Goal: Navigation & Orientation: Find specific page/section

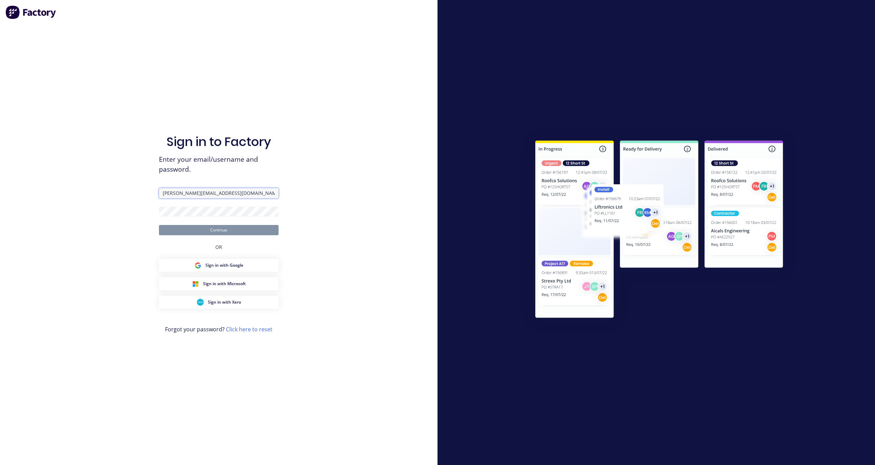
type input "[PERSON_NAME][EMAIL_ADDRESS][DOMAIN_NAME]"
click at [219, 230] on button "Continue" at bounding box center [219, 230] width 120 height 10
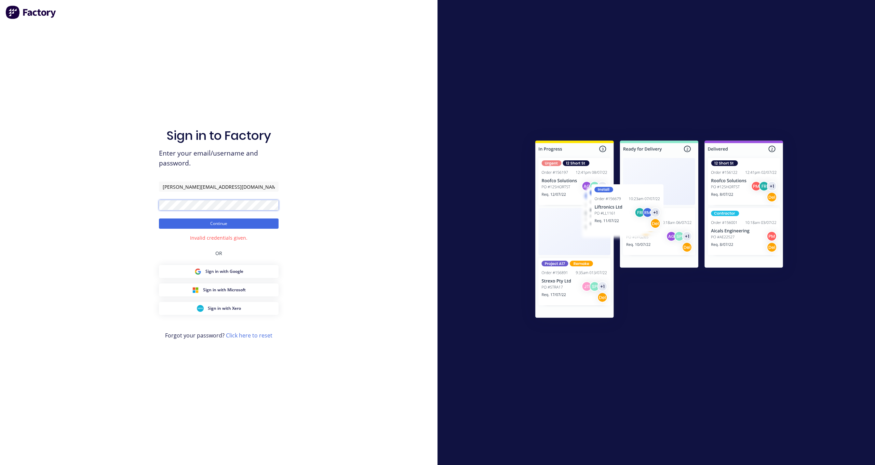
click at [219, 223] on button "Continue" at bounding box center [219, 223] width 120 height 10
click at [244, 334] on link "Click here to reset" at bounding box center [249, 336] width 46 height 8
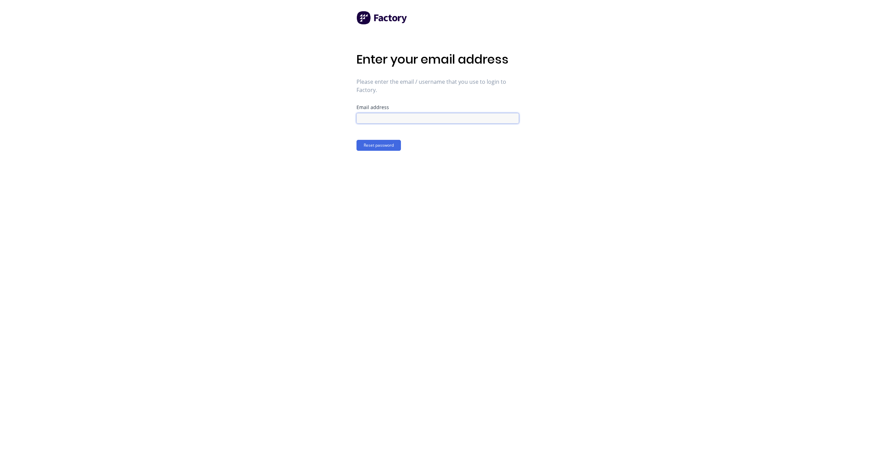
click at [417, 121] on input at bounding box center [438, 118] width 162 height 10
type input "[PERSON_NAME][EMAIL_ADDRESS][DOMAIN_NAME]"
click at [376, 147] on button "Reset password" at bounding box center [379, 145] width 44 height 11
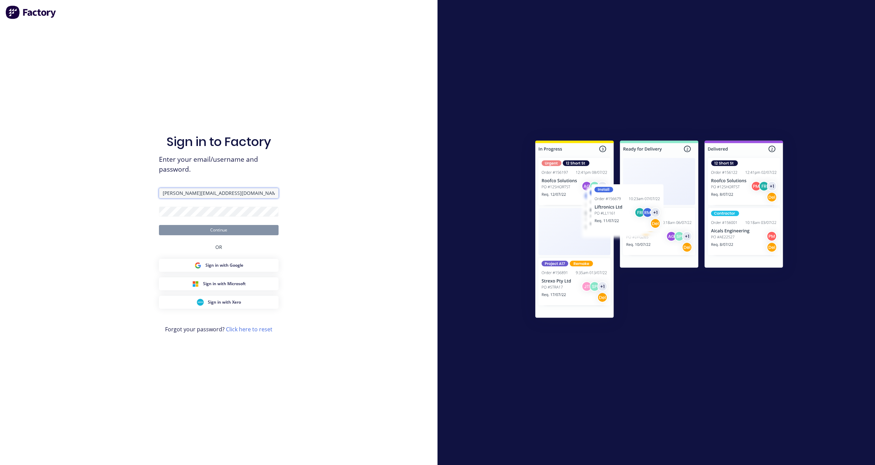
type input "[PERSON_NAME][EMAIL_ADDRESS][DOMAIN_NAME]"
click at [219, 230] on button "Continue" at bounding box center [219, 230] width 120 height 10
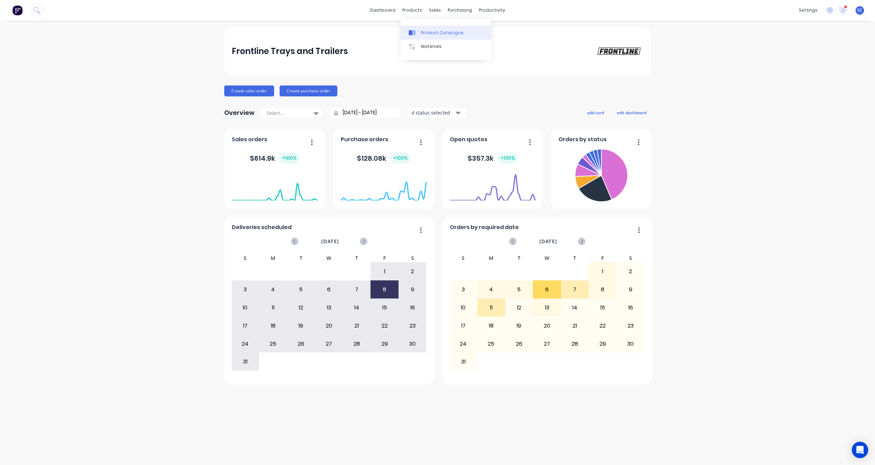
click at [420, 34] on link "Product Catalogue" at bounding box center [446, 33] width 91 height 14
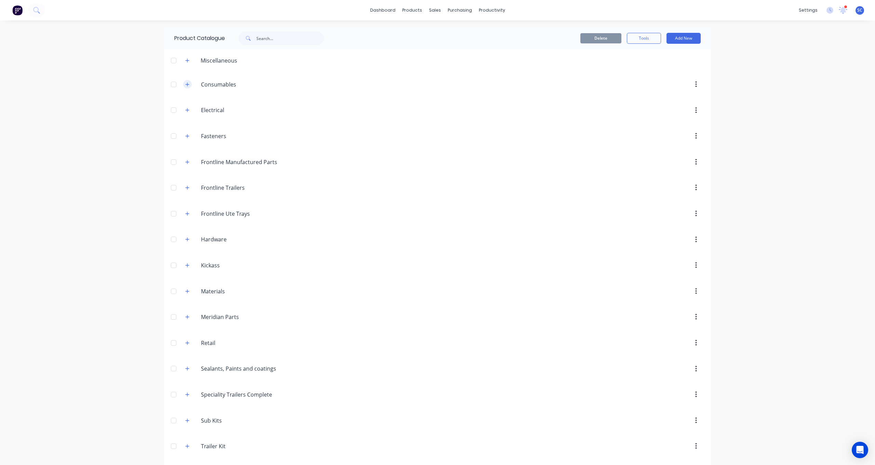
click at [188, 85] on icon "button" at bounding box center [188, 84] width 4 height 4
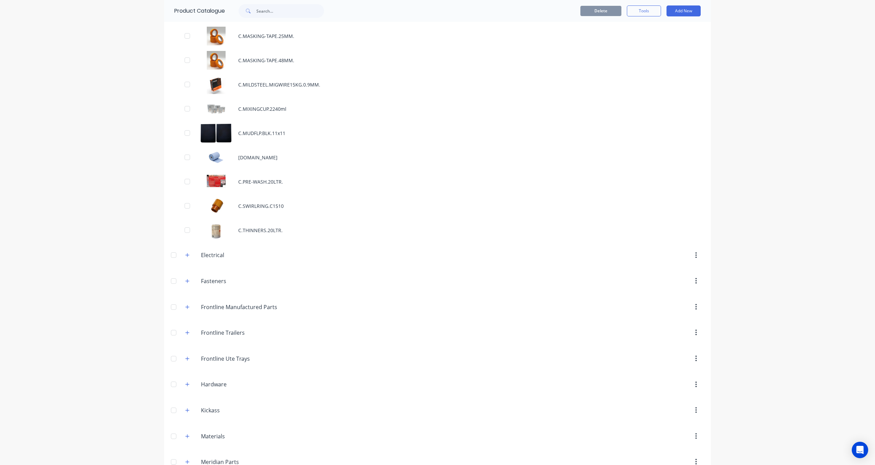
scroll to position [707, 0]
click at [188, 254] on icon "button" at bounding box center [188, 253] width 4 height 4
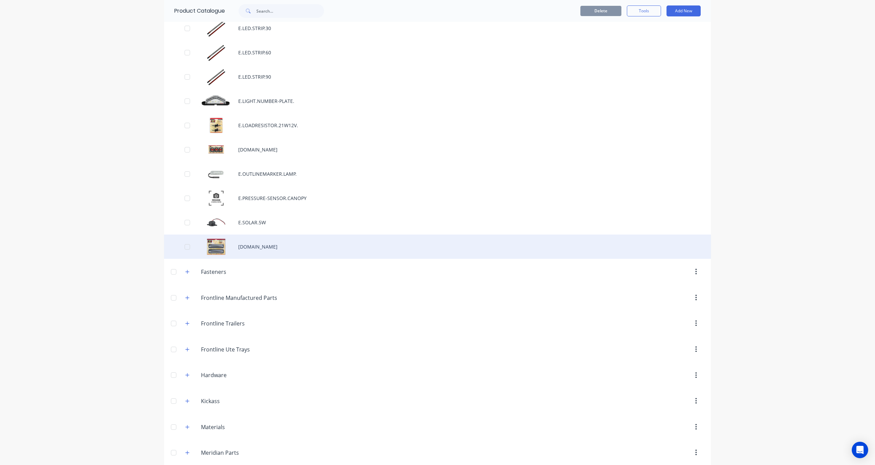
scroll to position [1782, 0]
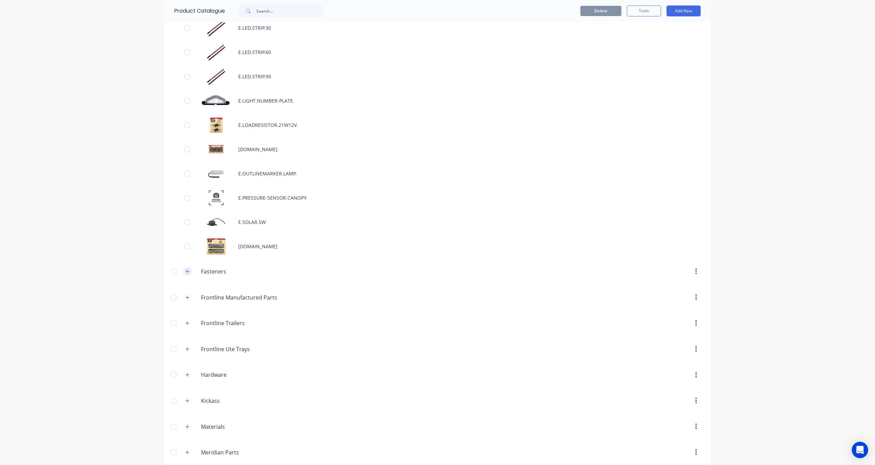
click at [186, 272] on icon "button" at bounding box center [187, 271] width 4 height 5
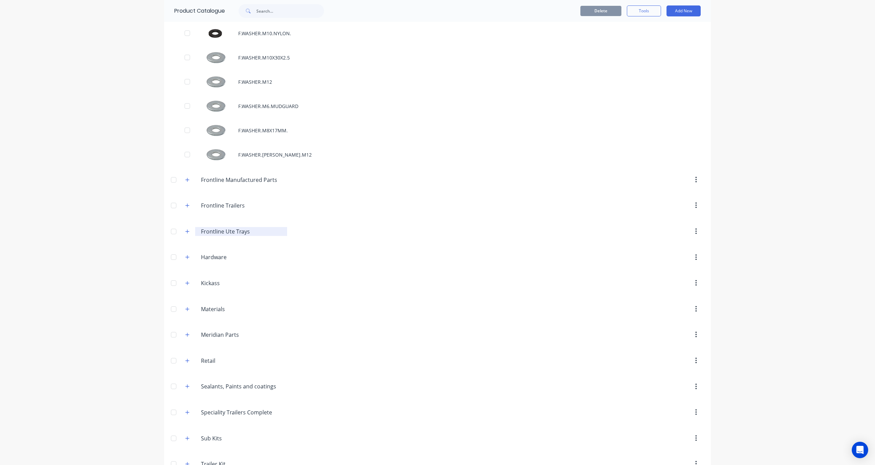
scroll to position [3770, 0]
click at [185, 179] on icon "button" at bounding box center [187, 179] width 4 height 5
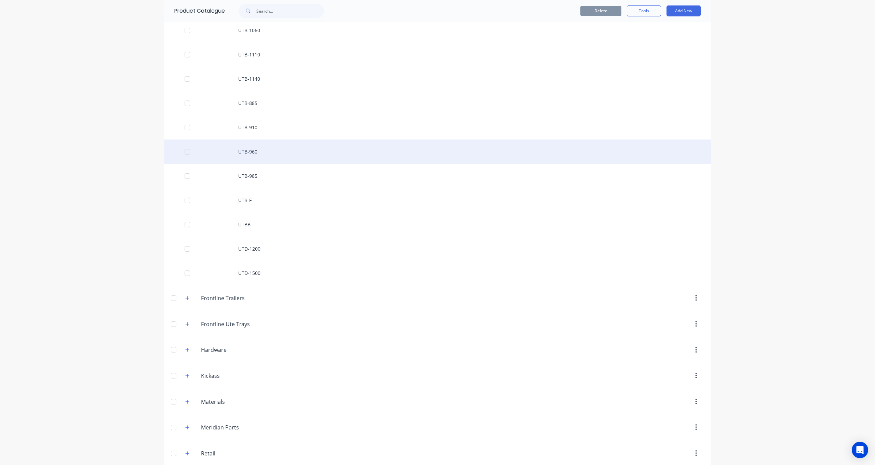
scroll to position [5184, 0]
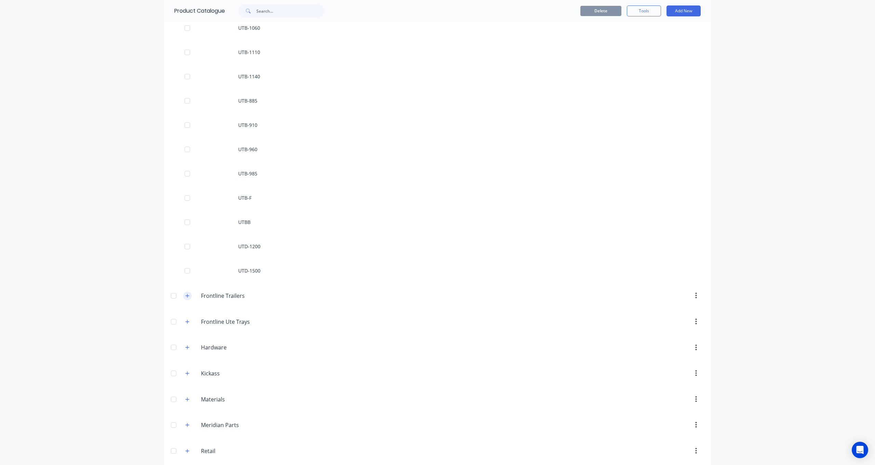
click at [189, 296] on icon "button" at bounding box center [187, 295] width 4 height 5
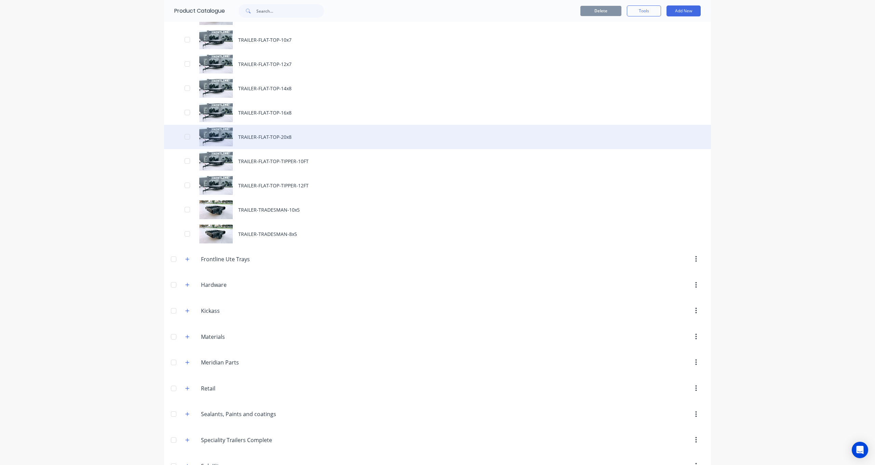
scroll to position [5619, 0]
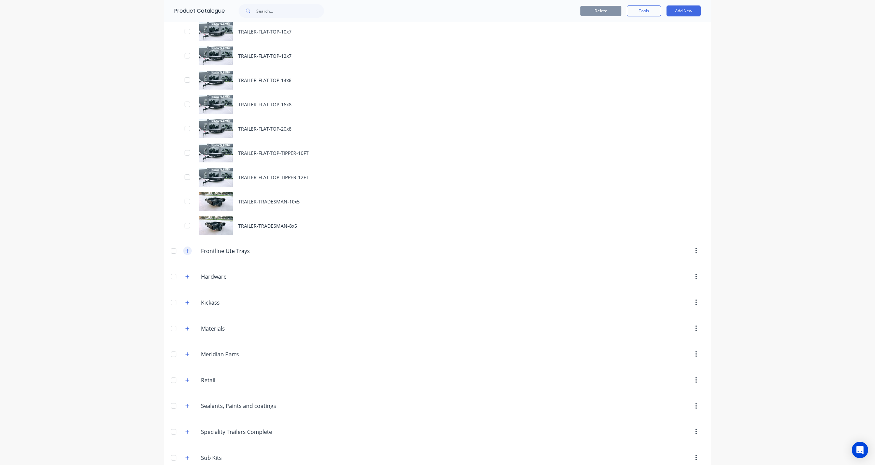
click at [186, 250] on icon "button" at bounding box center [187, 251] width 4 height 5
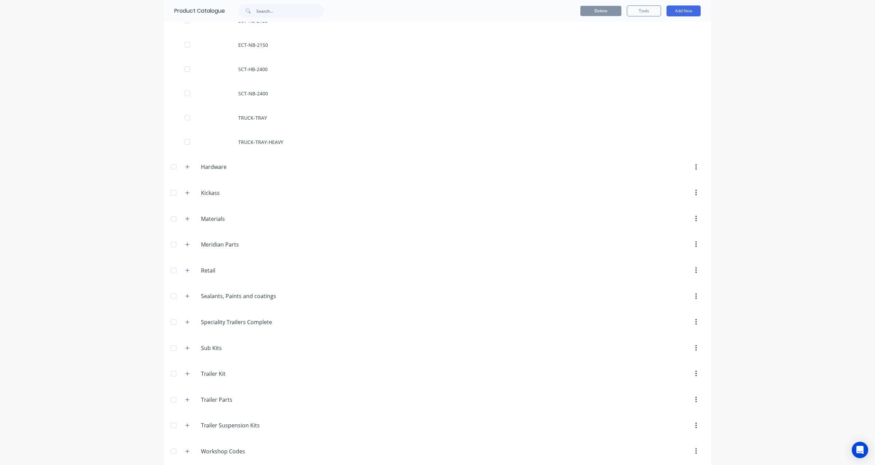
scroll to position [5974, 0]
click at [184, 164] on button "button" at bounding box center [187, 164] width 9 height 9
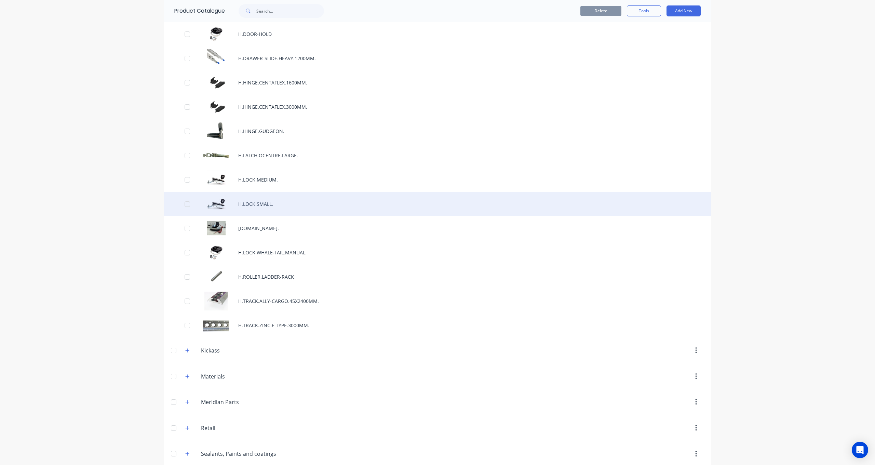
scroll to position [6210, 0]
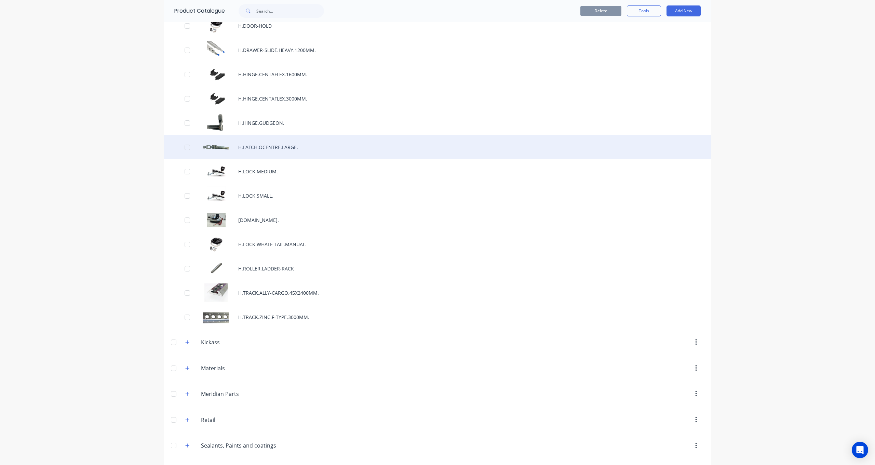
click at [256, 149] on div "H.LATCH.OCENTRE.LARGE." at bounding box center [437, 147] width 547 height 24
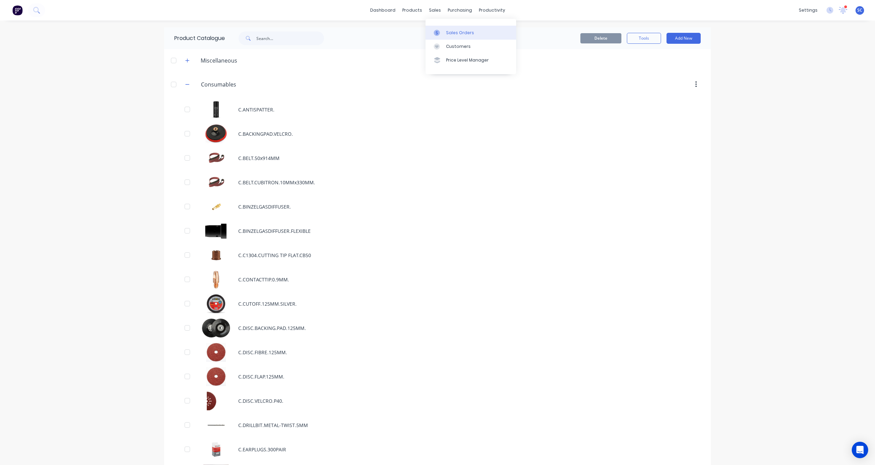
click at [451, 34] on div "Sales Orders" at bounding box center [460, 33] width 28 height 6
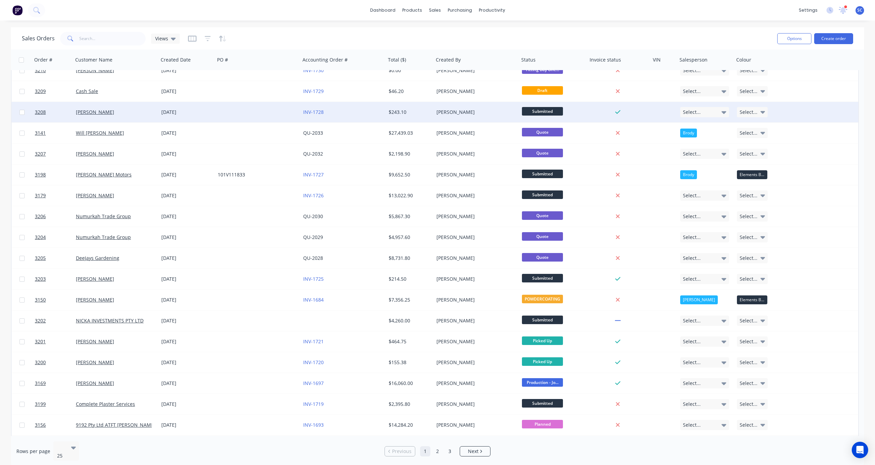
scroll to position [11, 0]
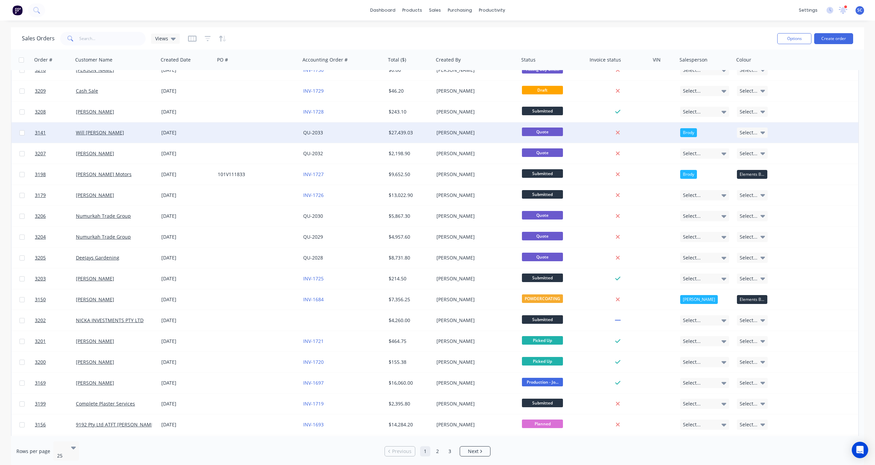
click at [395, 134] on div "$27,439.03" at bounding box center [409, 132] width 40 height 7
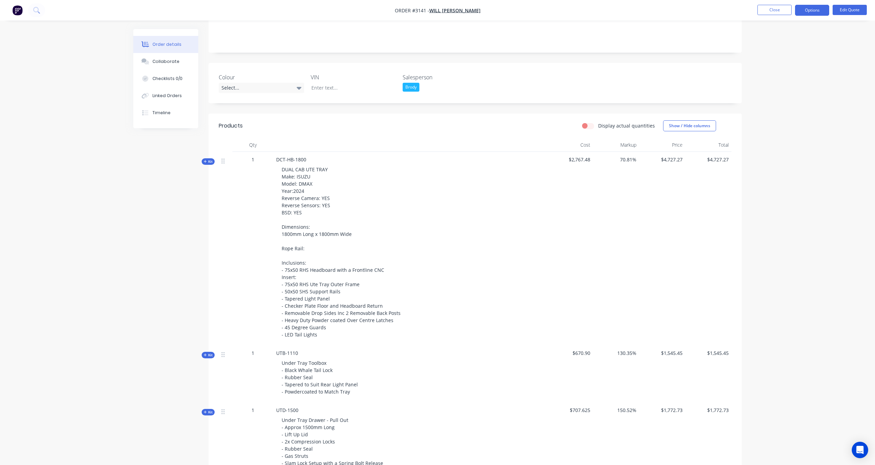
scroll to position [111, 0]
click at [206, 158] on icon at bounding box center [205, 158] width 3 height 3
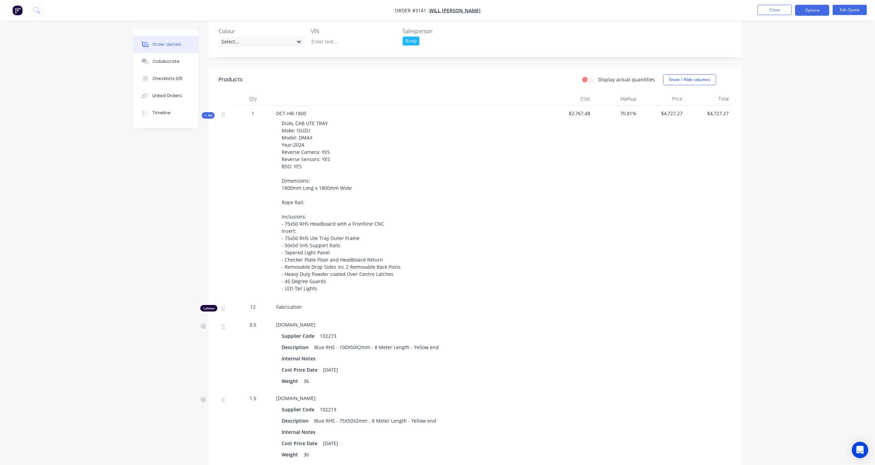
scroll to position [149, 0]
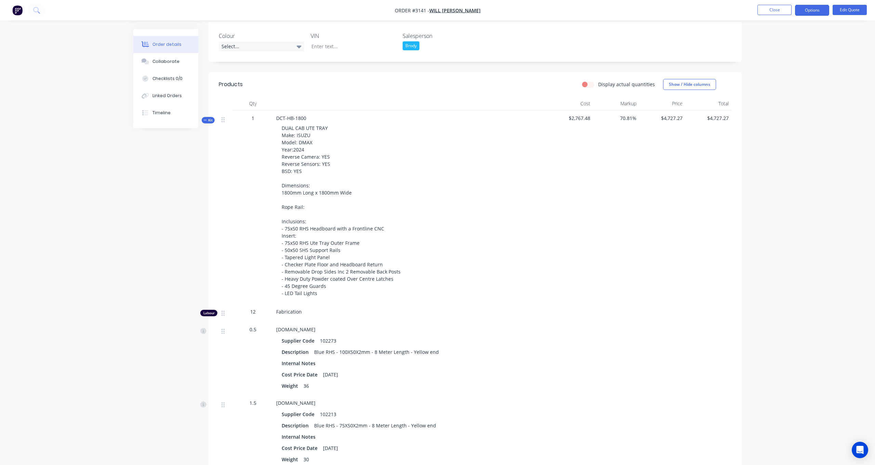
click at [209, 119] on span "Kit" at bounding box center [208, 120] width 9 height 5
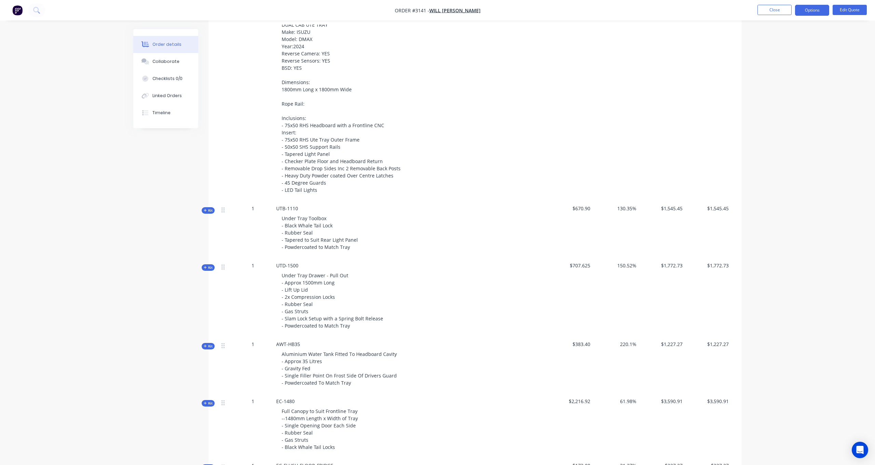
scroll to position [247, 0]
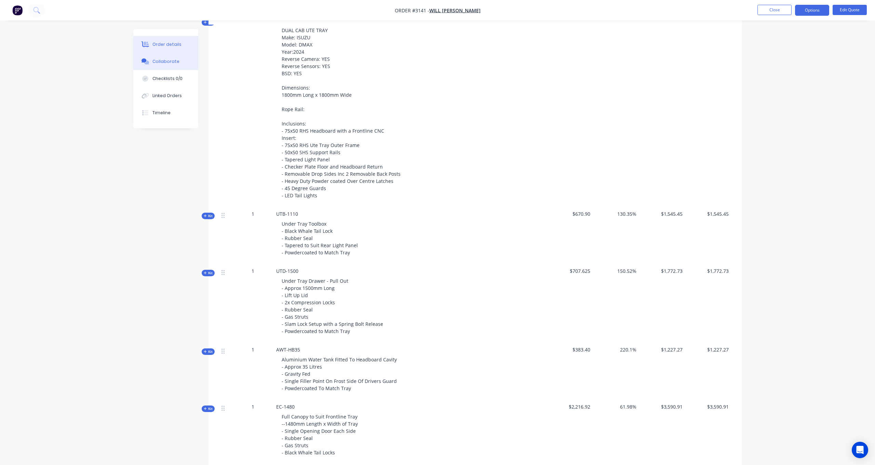
click at [157, 64] on div "Collaborate" at bounding box center [165, 61] width 27 height 6
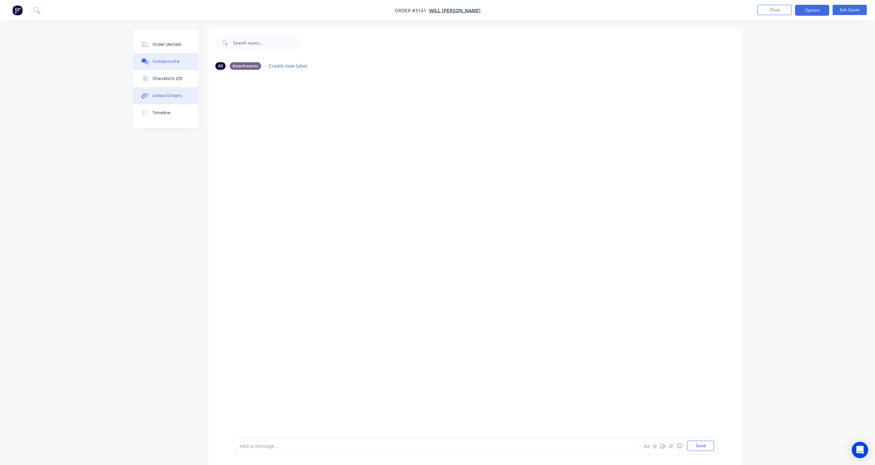
drag, startPoint x: 169, startPoint y: 83, endPoint x: 192, endPoint y: 89, distance: 24.0
click at [169, 83] on button "Checklists 0/0" at bounding box center [165, 78] width 65 height 17
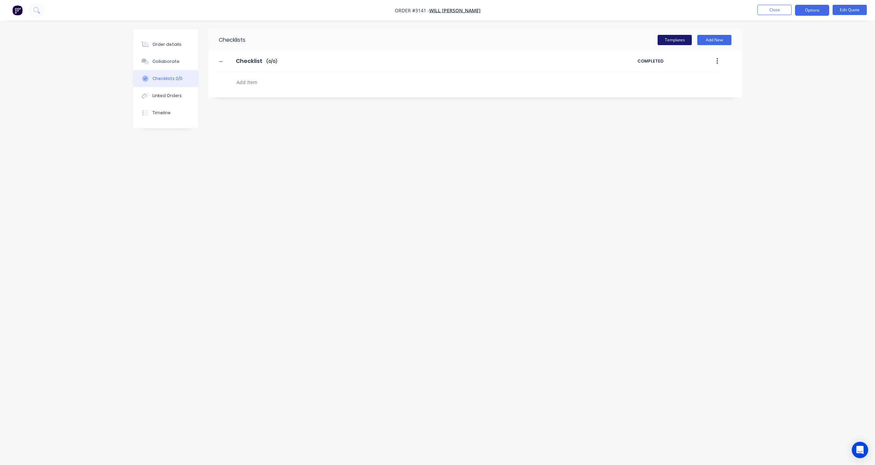
click at [679, 40] on button "Templates" at bounding box center [675, 40] width 34 height 10
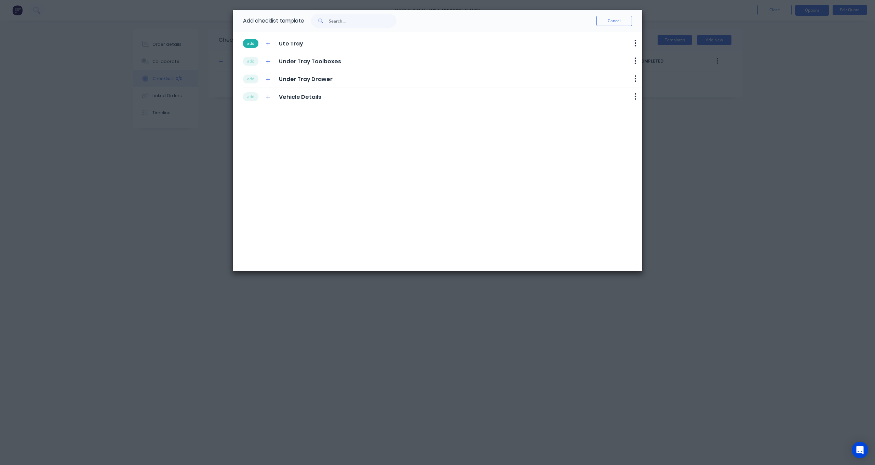
click at [252, 43] on button "add" at bounding box center [250, 43] width 15 height 9
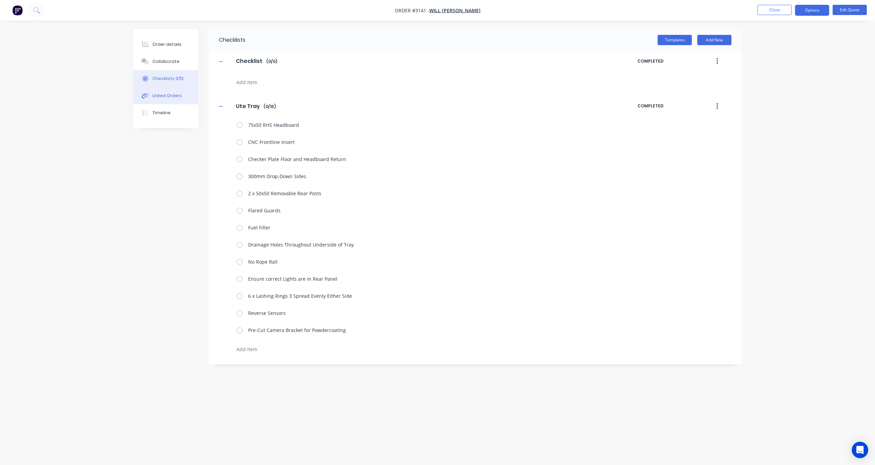
click at [157, 101] on button "Linked Orders" at bounding box center [165, 95] width 65 height 17
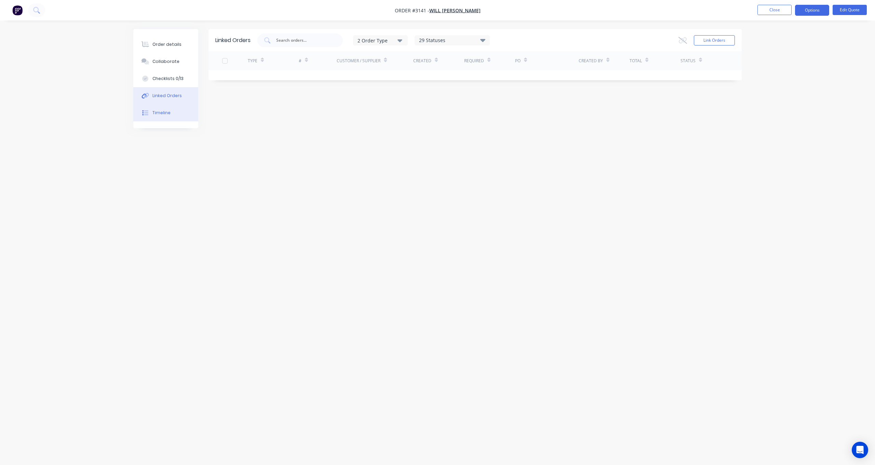
click at [171, 118] on button "Timeline" at bounding box center [165, 112] width 65 height 17
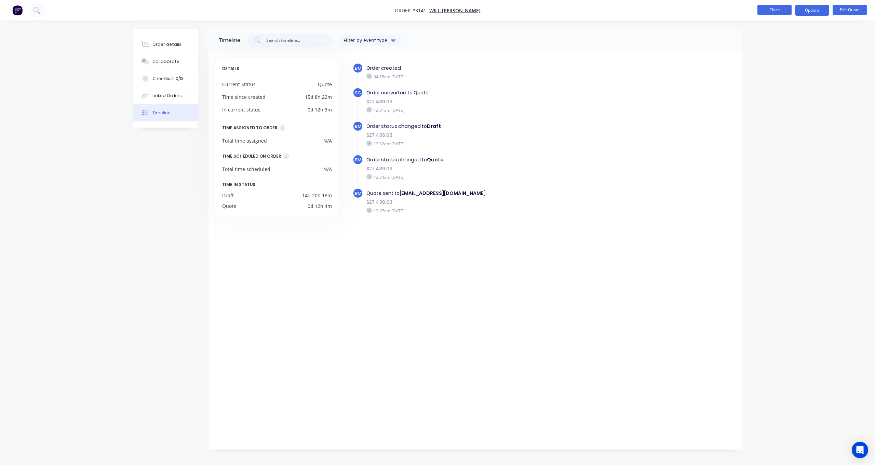
click at [766, 9] on button "Close" at bounding box center [775, 10] width 34 height 10
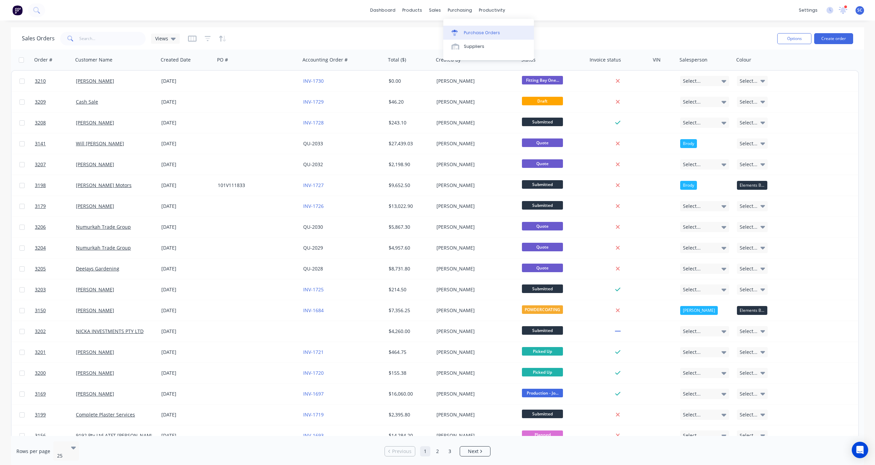
click at [472, 33] on div "Purchase Orders" at bounding box center [482, 33] width 36 height 6
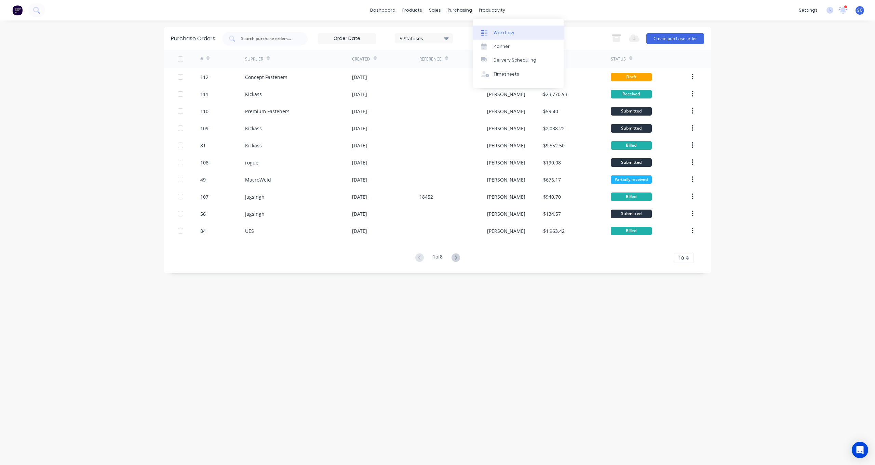
click at [506, 32] on div "Workflow" at bounding box center [504, 33] width 21 height 6
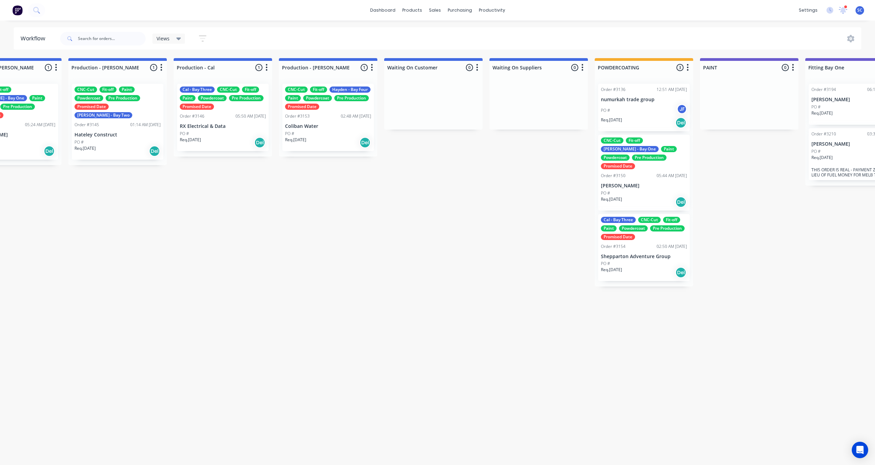
scroll to position [0, 799]
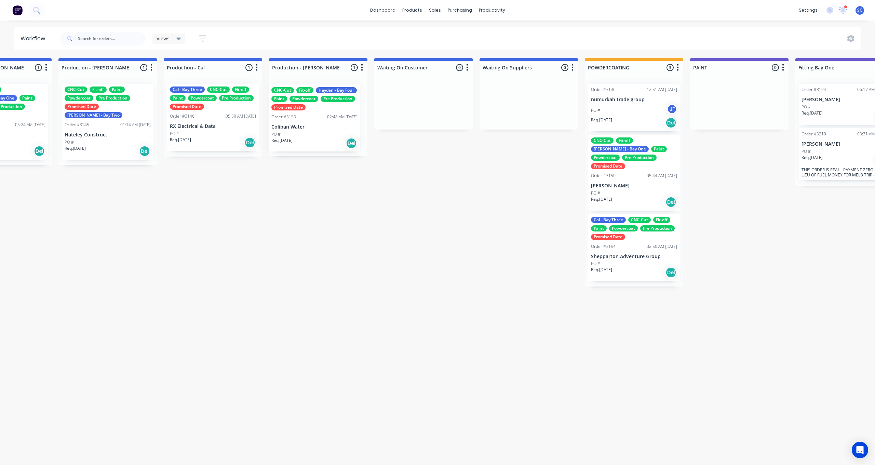
click at [301, 131] on div "CNC-Cut Fit-off Hayden - Bay Four Paint Powdercoat Pre Production Promised Date…" at bounding box center [318, 117] width 98 height 78
click at [681, 68] on button "button" at bounding box center [678, 68] width 8 height 8
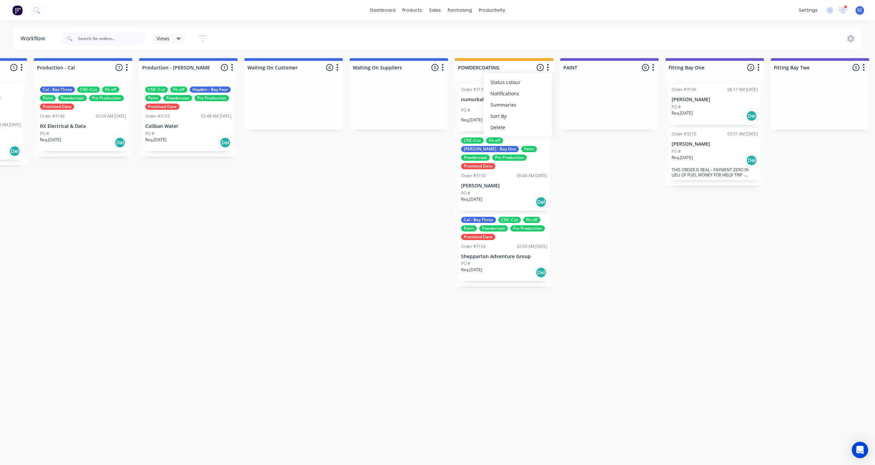
scroll to position [0, 932]
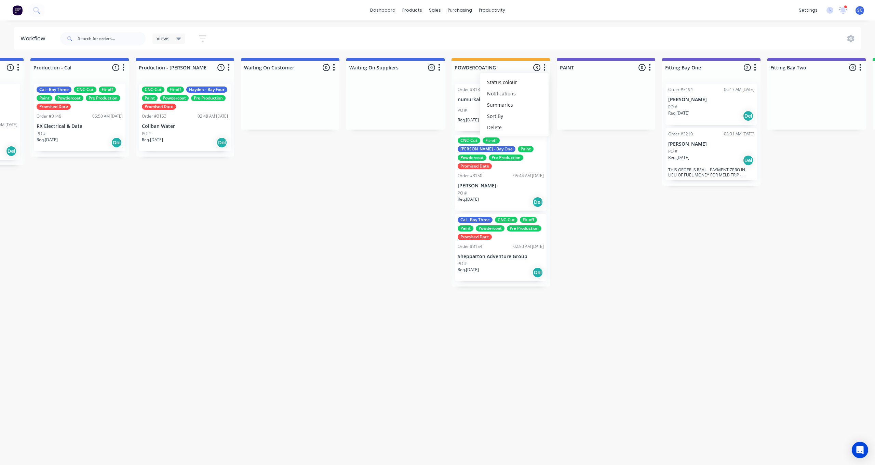
click at [608, 142] on div "Submitted 8 Status colour #273444 hex #273444 Save Cancel Summaries Total order…" at bounding box center [79, 259] width 2033 height 403
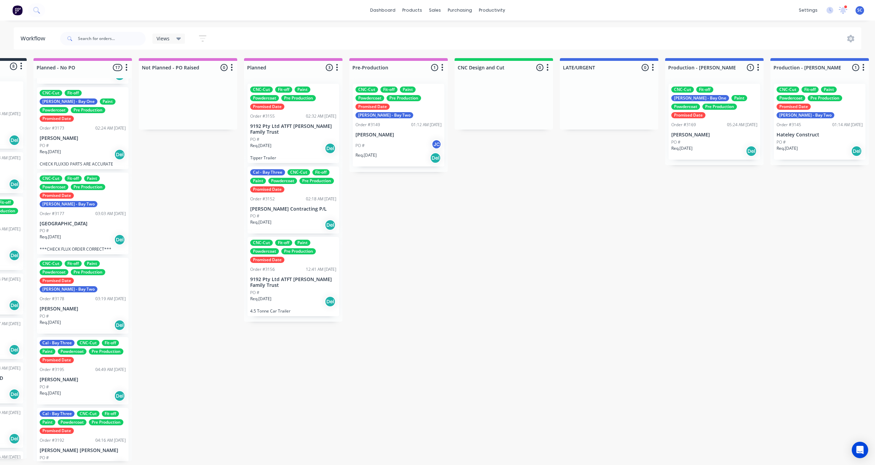
scroll to position [0, 0]
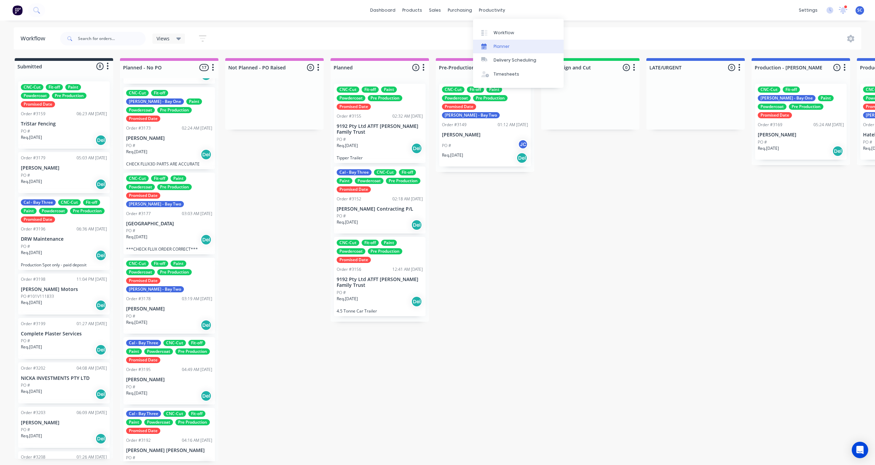
click at [500, 49] on div "Planner" at bounding box center [502, 46] width 16 height 6
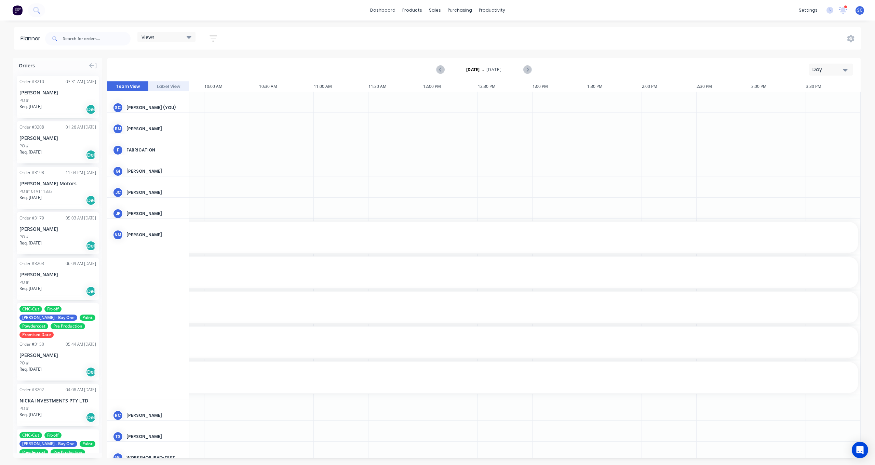
drag, startPoint x: 187, startPoint y: 37, endPoint x: 190, endPoint y: 41, distance: 4.7
click at [187, 37] on div "Views" at bounding box center [167, 37] width 50 height 6
drag, startPoint x: 357, startPoint y: 54, endPoint x: 802, endPoint y: 71, distance: 445.2
click at [369, 52] on div "Planner Views Save new view None (Default) edit Cal - Bay Three edit Hayden - B…" at bounding box center [437, 245] width 875 height 437
click at [842, 69] on div "Day" at bounding box center [828, 69] width 31 height 7
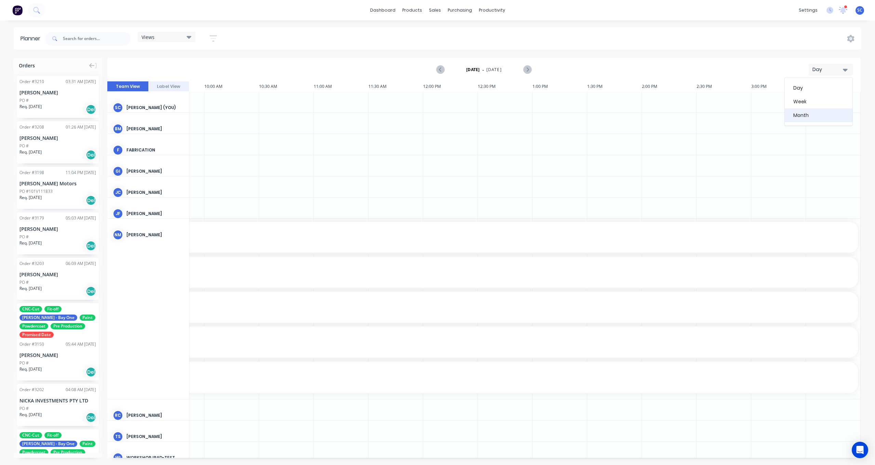
click at [812, 114] on div "Month" at bounding box center [819, 115] width 68 height 14
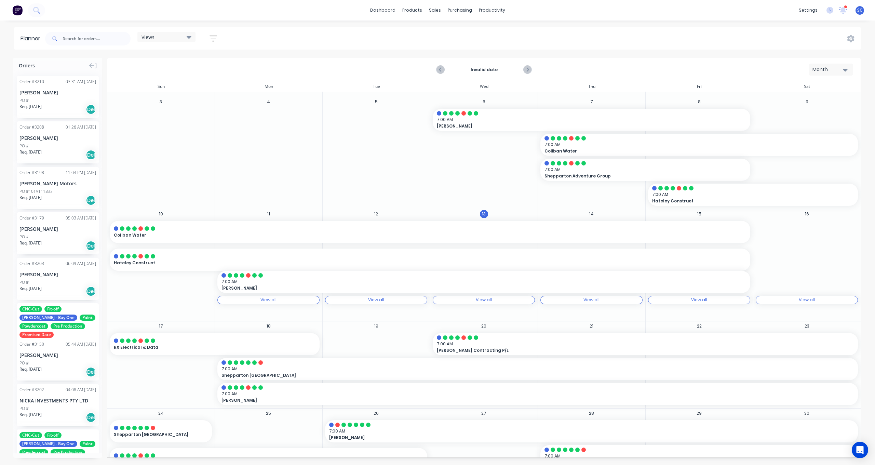
scroll to position [38, 0]
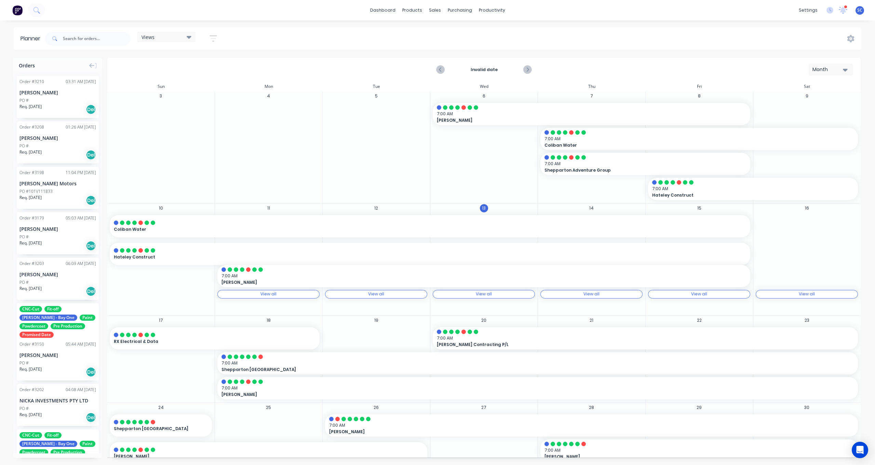
click at [164, 39] on div "Views" at bounding box center [167, 37] width 50 height 6
click at [168, 102] on button "Cal - Bay Three" at bounding box center [179, 101] width 73 height 8
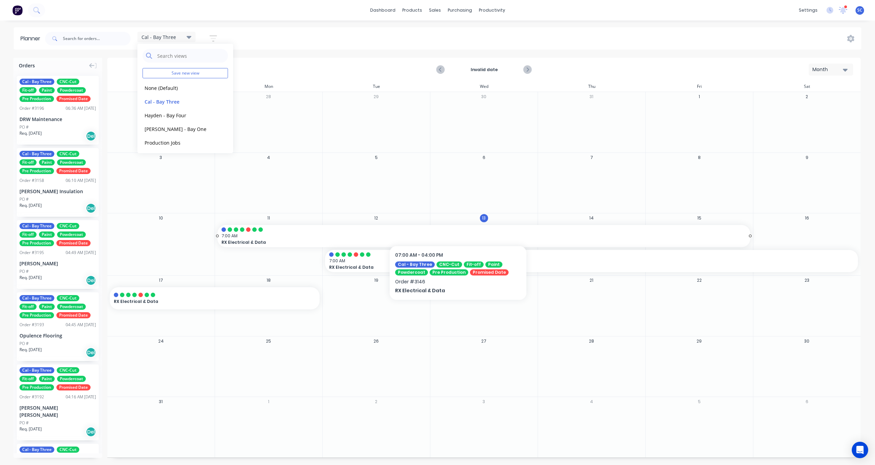
scroll to position [0, 0]
click at [526, 69] on icon "Next page" at bounding box center [527, 70] width 8 height 8
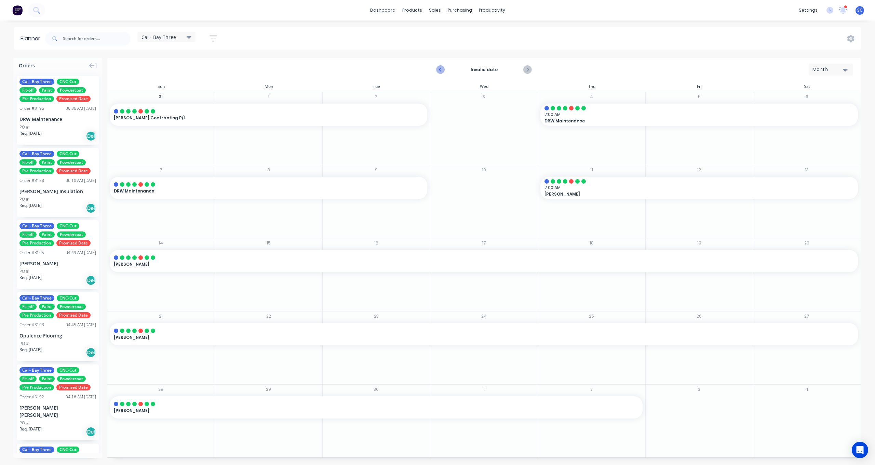
click at [442, 71] on icon "Previous page" at bounding box center [441, 70] width 8 height 8
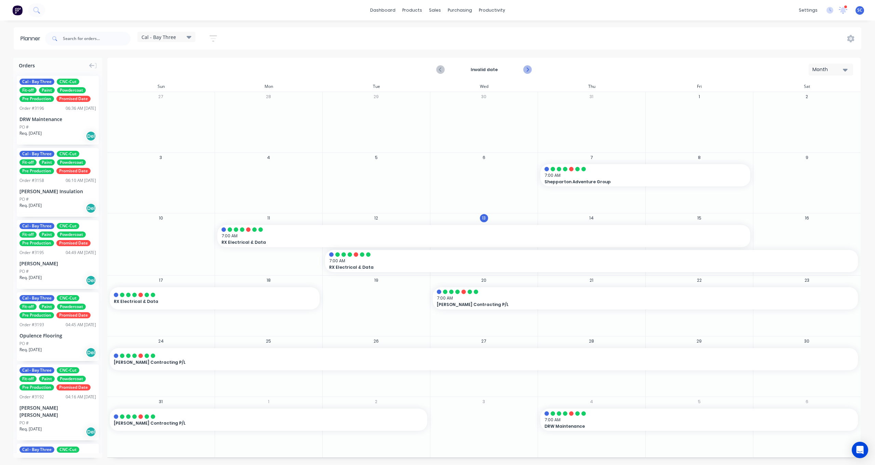
click at [529, 70] on icon "Next page" at bounding box center [527, 70] width 8 height 8
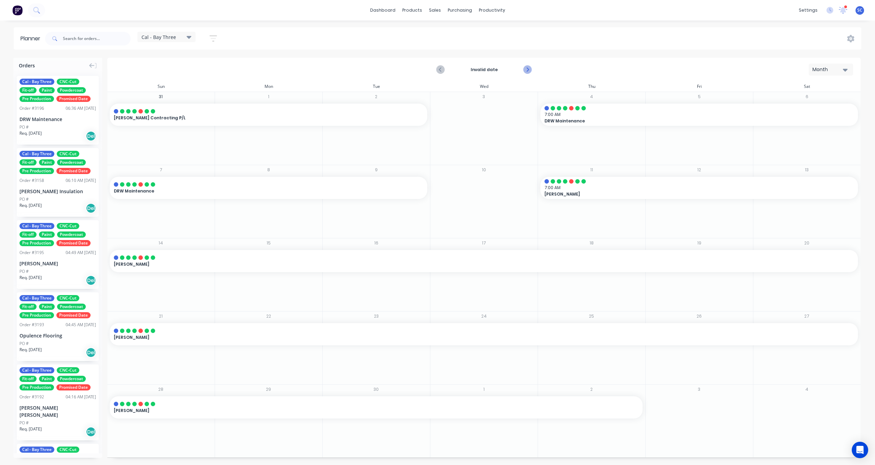
click at [526, 68] on icon "Next page" at bounding box center [527, 70] width 8 height 8
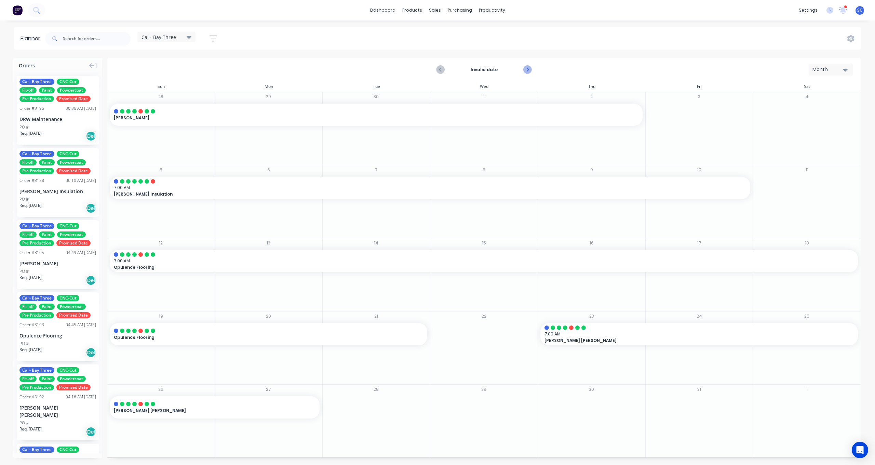
click at [525, 69] on icon "Next page" at bounding box center [527, 70] width 8 height 8
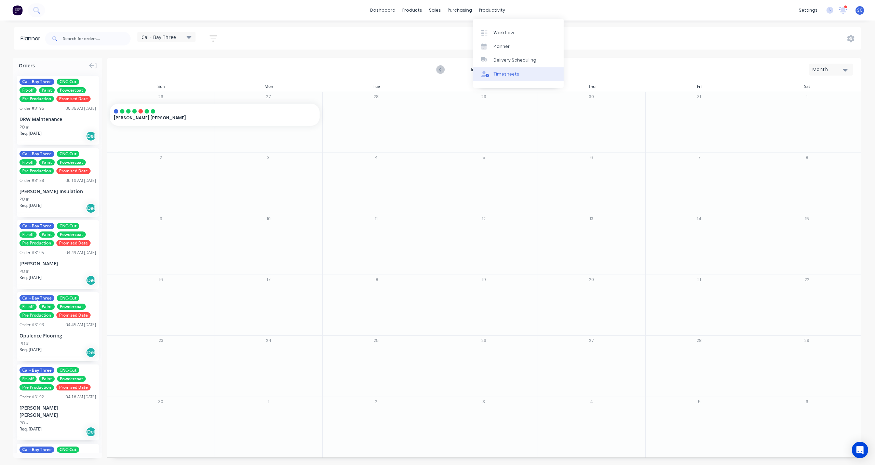
click at [501, 75] on div "Timesheets" at bounding box center [507, 74] width 26 height 6
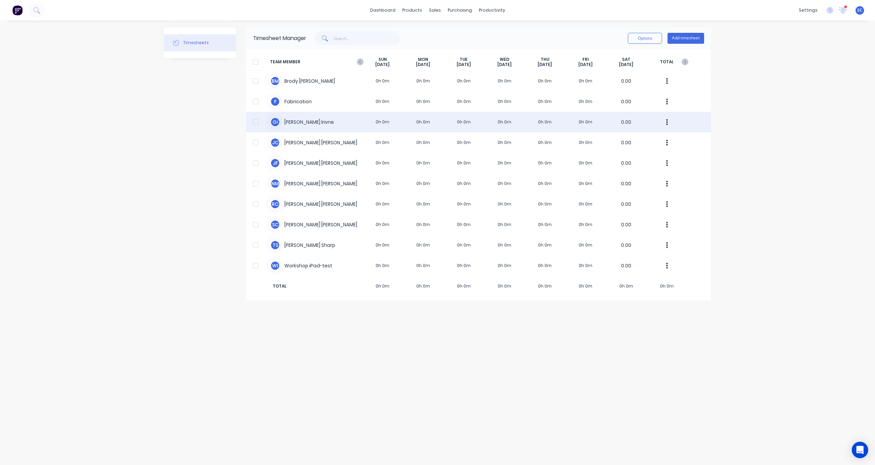
click at [668, 121] on button "button" at bounding box center [667, 122] width 14 height 14
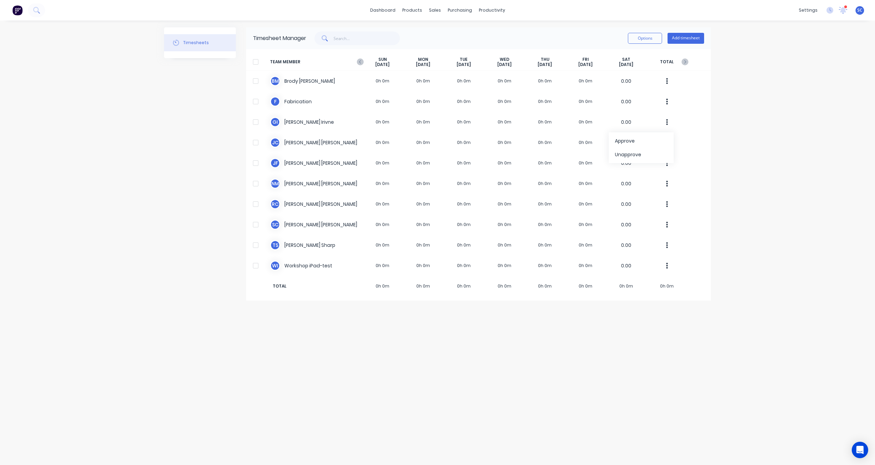
click at [736, 106] on div "dashboard products sales purchasing productivity dashboard products Product Cat…" at bounding box center [437, 232] width 875 height 465
click at [494, 33] on div "Workflow" at bounding box center [504, 33] width 21 height 6
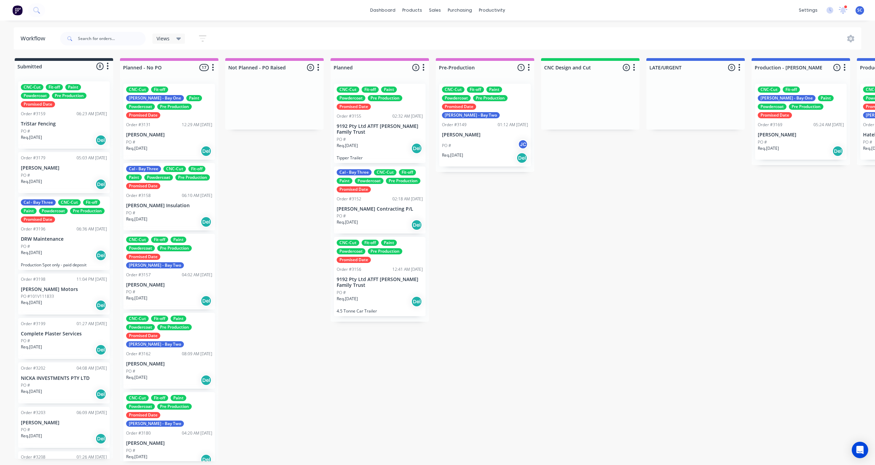
click at [489, 132] on p "[PERSON_NAME]" at bounding box center [485, 135] width 86 height 6
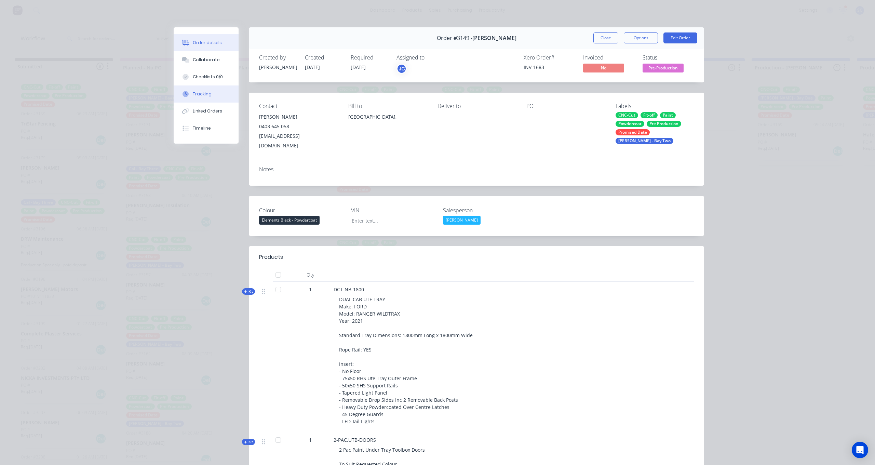
click at [201, 92] on div "Tracking" at bounding box center [202, 94] width 19 height 6
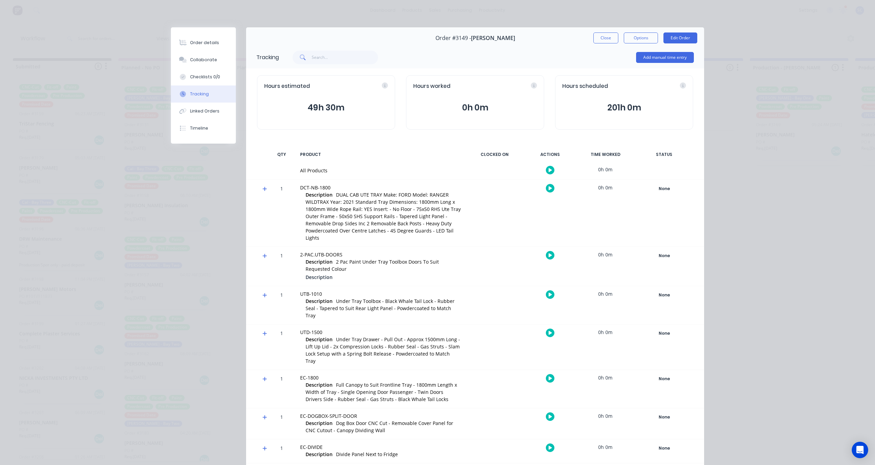
click at [603, 39] on button "Close" at bounding box center [606, 37] width 25 height 11
